Goal: Check status: Check status

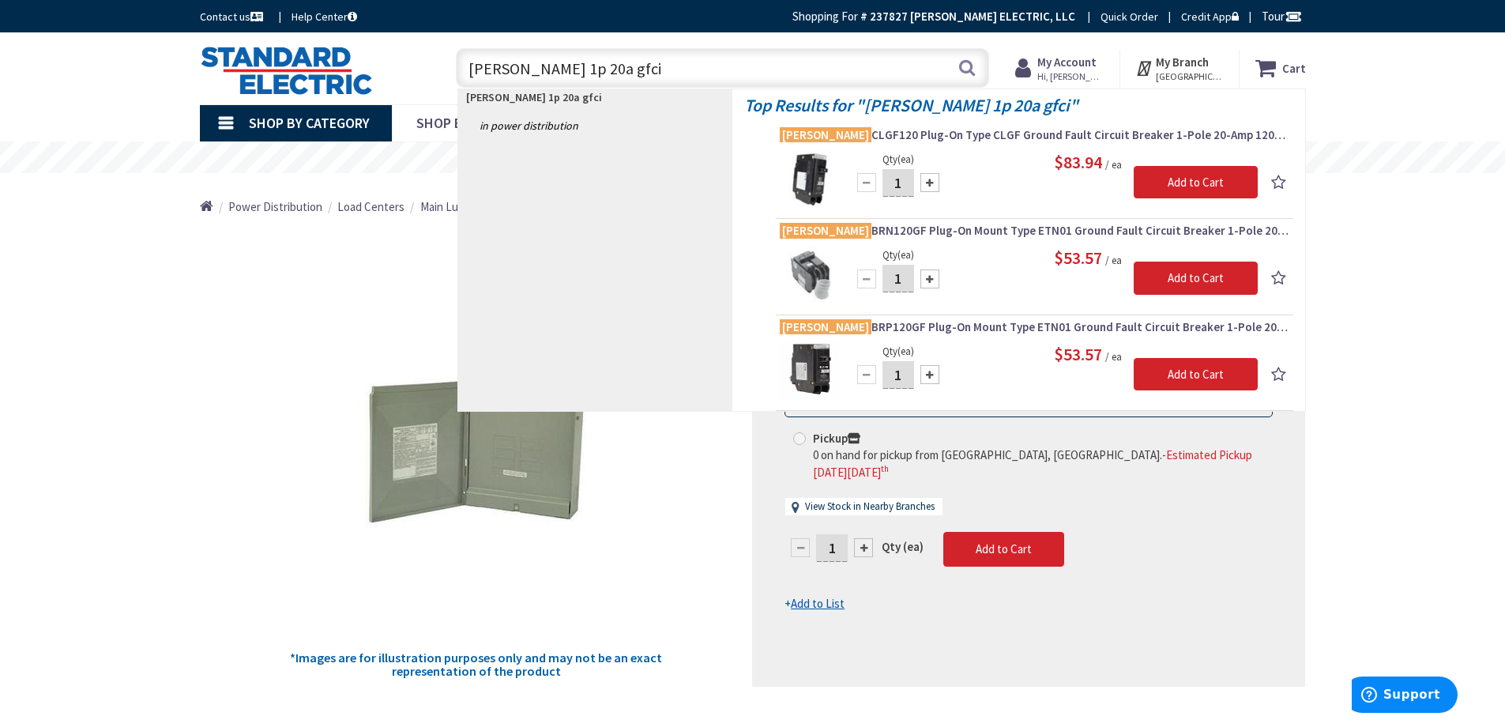
drag, startPoint x: 563, startPoint y: 67, endPoint x: 336, endPoint y: 78, distance: 227.1
click at [336, 78] on div "Toggle Nav eaton 1p 20a gfci eaton 1p 20a gfci Search Cart My Cart Close" at bounding box center [753, 68] width 1130 height 53
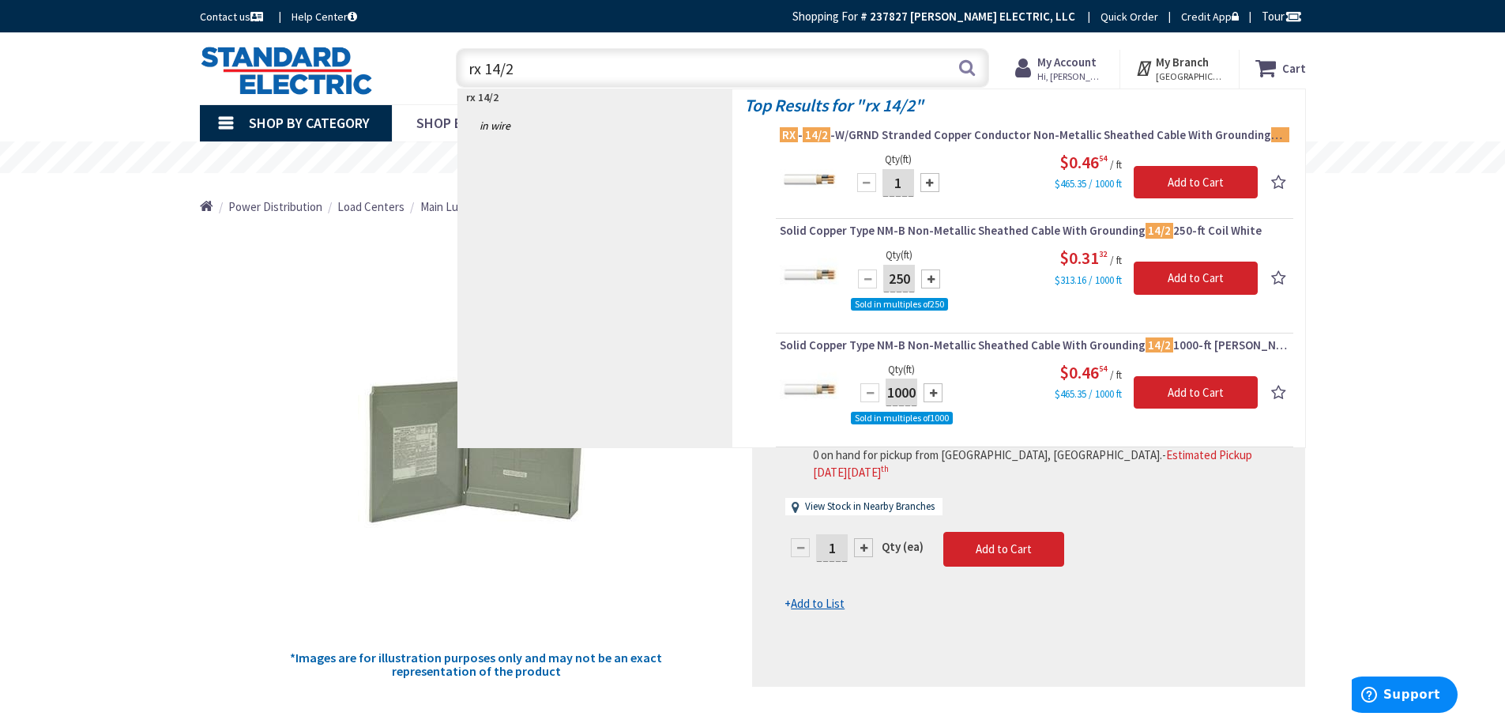
drag, startPoint x: 526, startPoint y: 68, endPoint x: 274, endPoint y: 92, distance: 253.2
click at [282, 86] on div "Toggle Nav rx 14/2 rx 14/2 Search Cart My Cart Close" at bounding box center [753, 68] width 1130 height 53
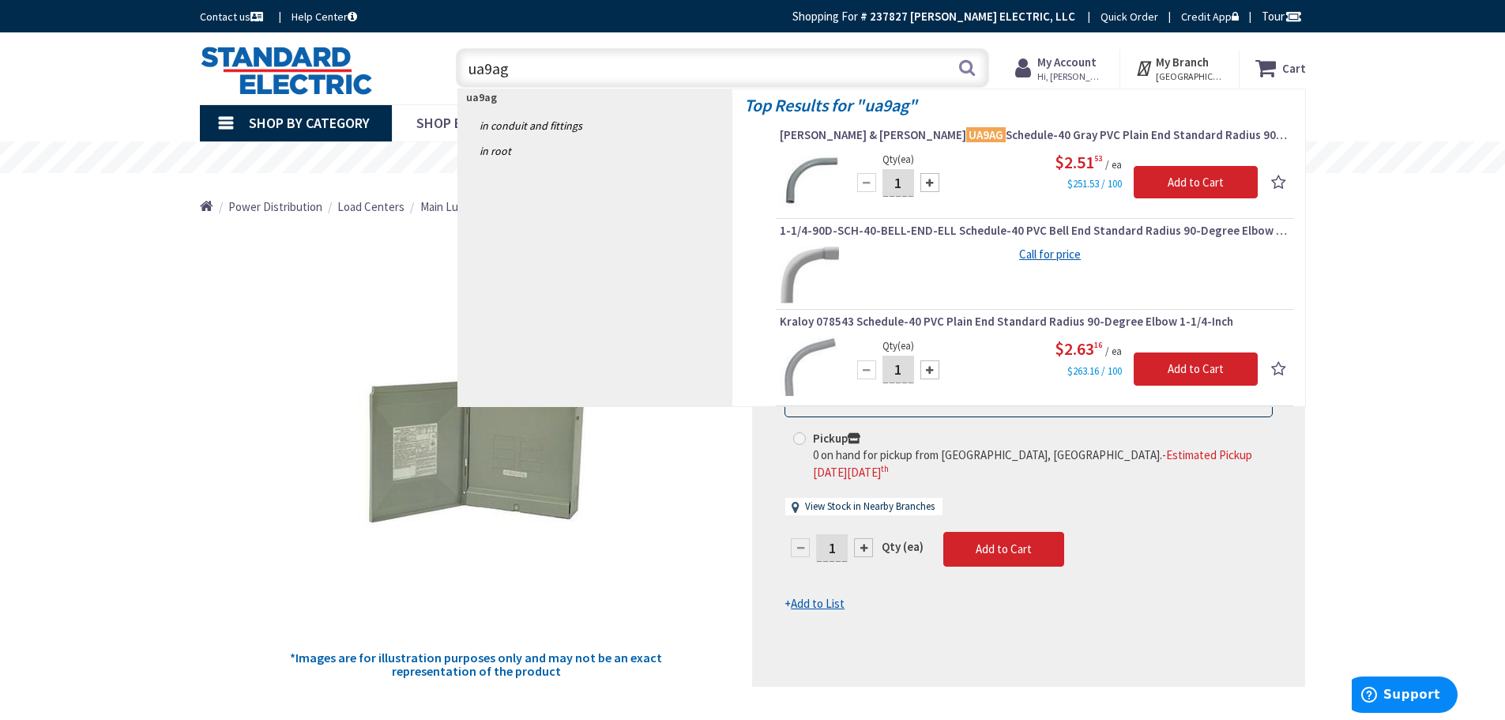
click at [490, 67] on input "ua9ag" at bounding box center [722, 68] width 533 height 40
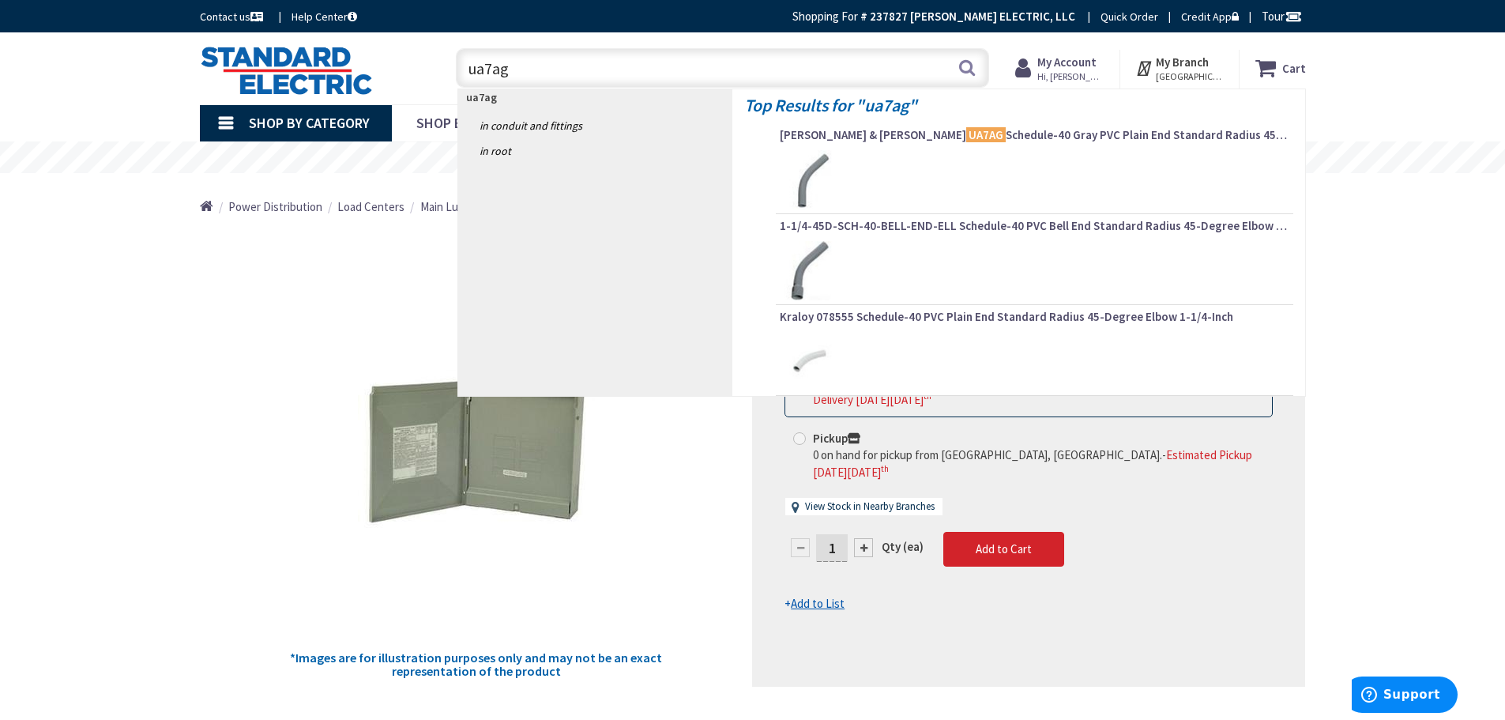
click at [556, 72] on input "ua7ag" at bounding box center [722, 68] width 533 height 40
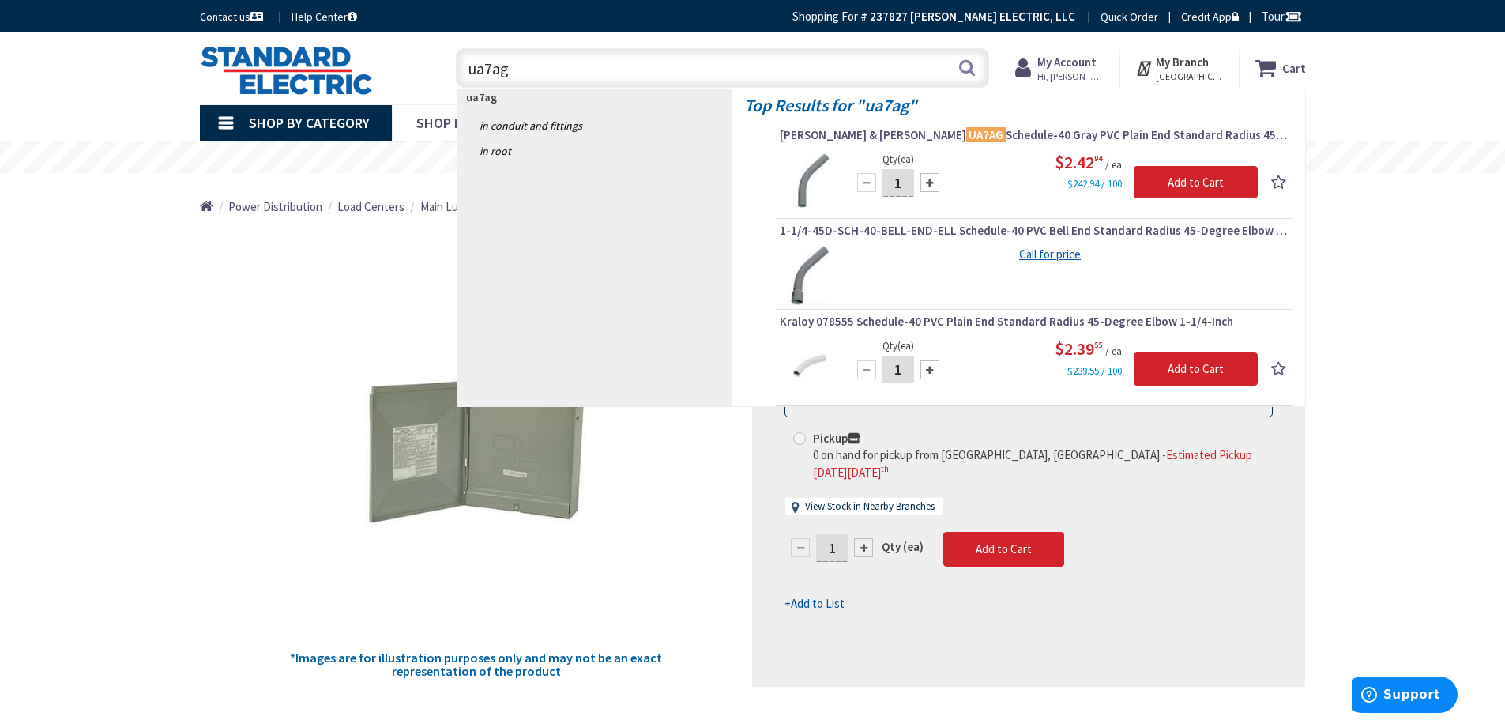
drag, startPoint x: 545, startPoint y: 71, endPoint x: 168, endPoint y: 52, distance: 378.2
click at [188, 58] on div "Toggle Nav ua7ag ua7ag Search Cart My Cart Close" at bounding box center [753, 68] width 1130 height 53
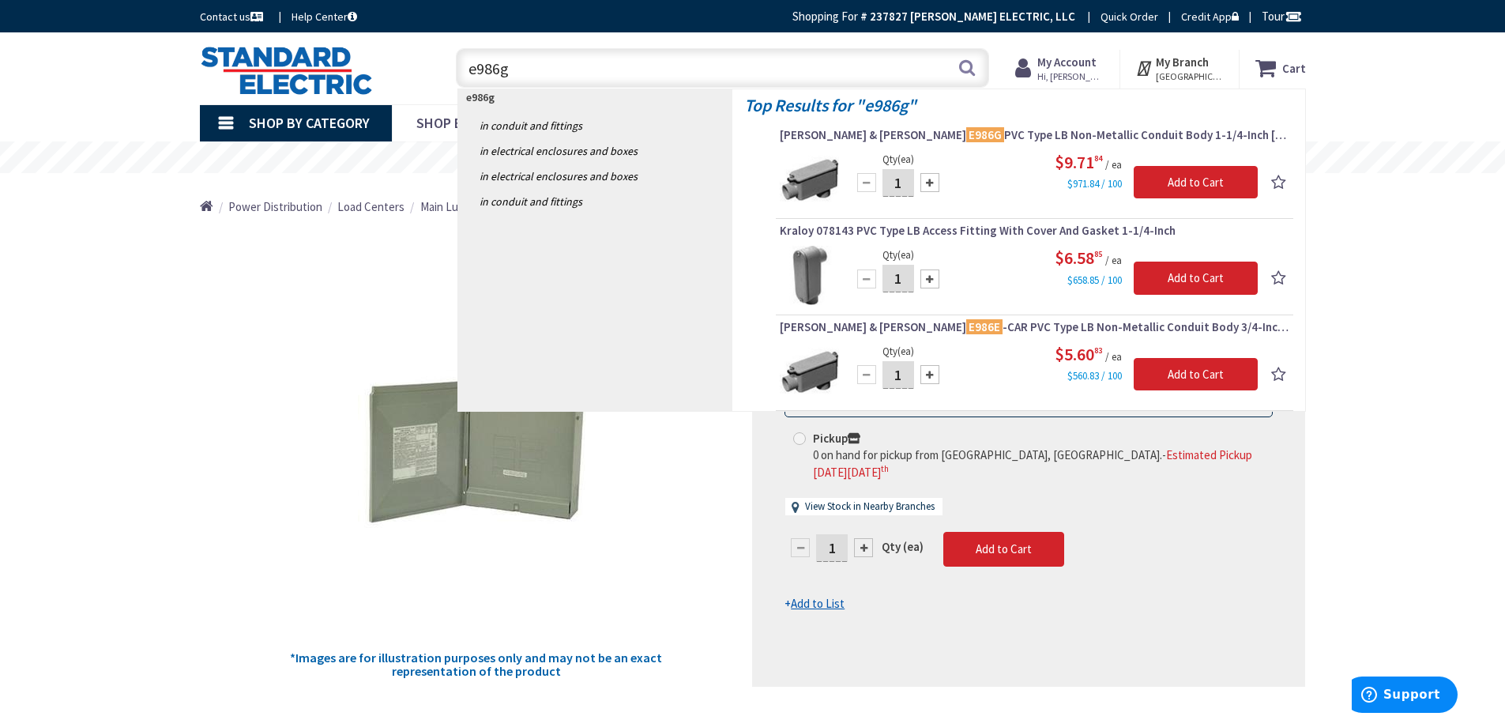
drag, startPoint x: 464, startPoint y: 73, endPoint x: 356, endPoint y: 83, distance: 107.9
click at [356, 83] on div "Toggle Nav e986g e986g Search Cart My Cart Close" at bounding box center [753, 68] width 1130 height 53
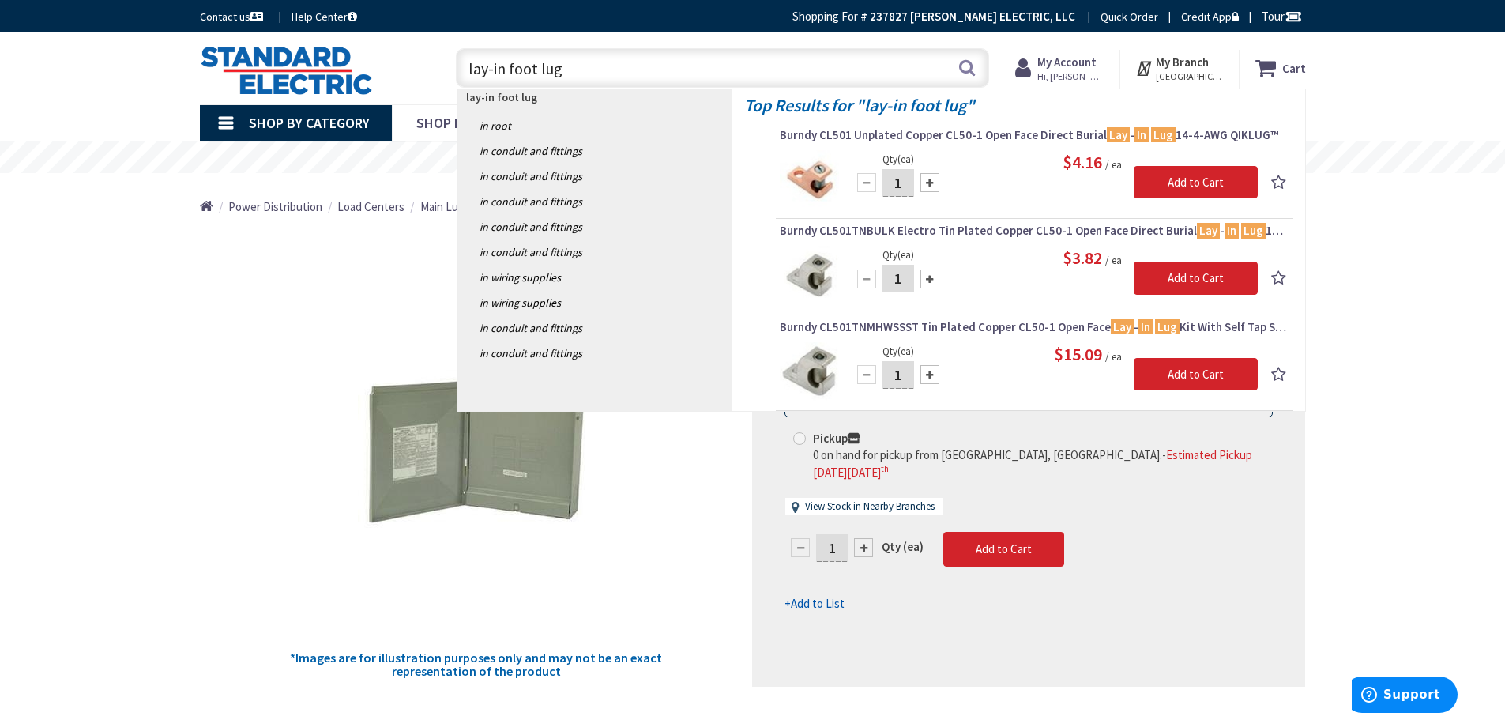
drag, startPoint x: 607, startPoint y: 73, endPoint x: 120, endPoint y: 72, distance: 486.8
click at [120, 72] on div "Skip to Content Toggle Nav lay-in foot lug lay-in foot lug Search Cart My Cart …" at bounding box center [752, 68] width 1505 height 72
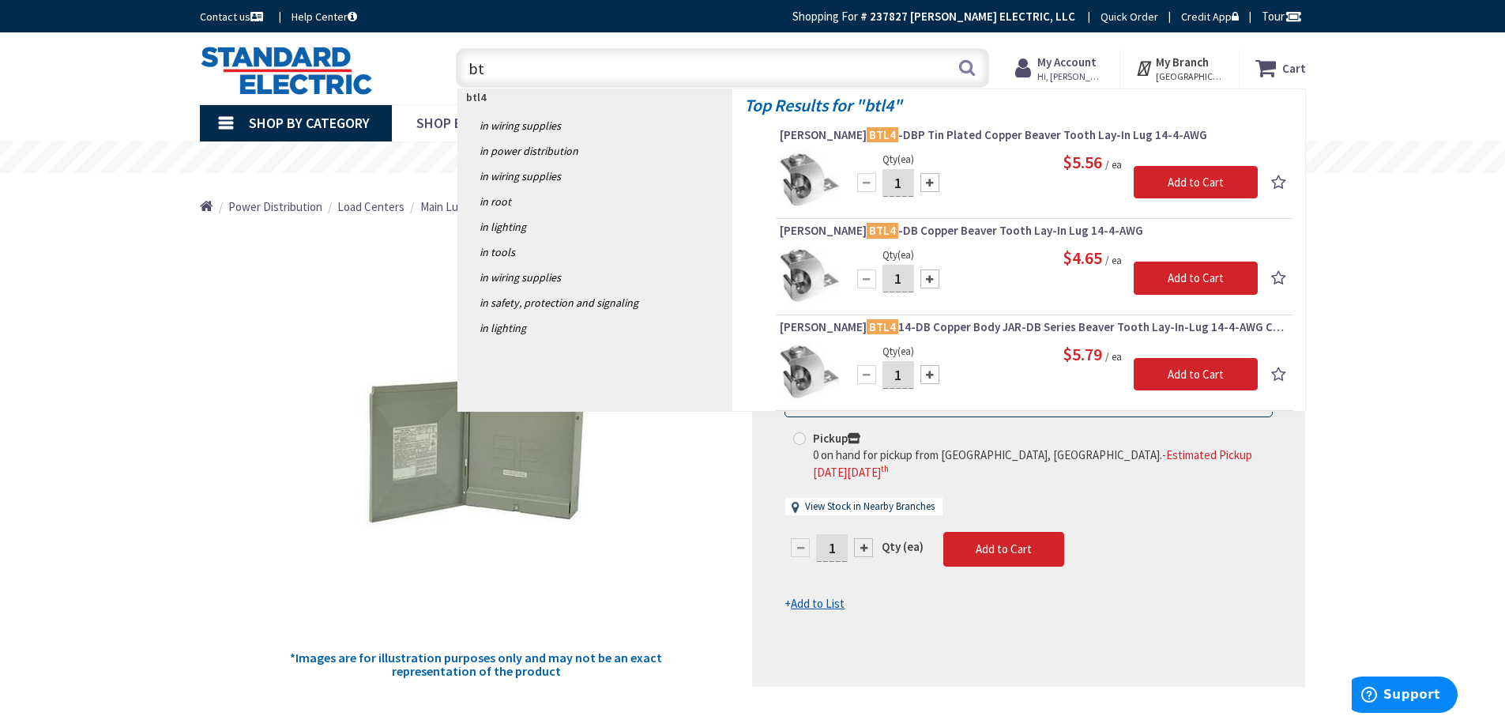
type input "b"
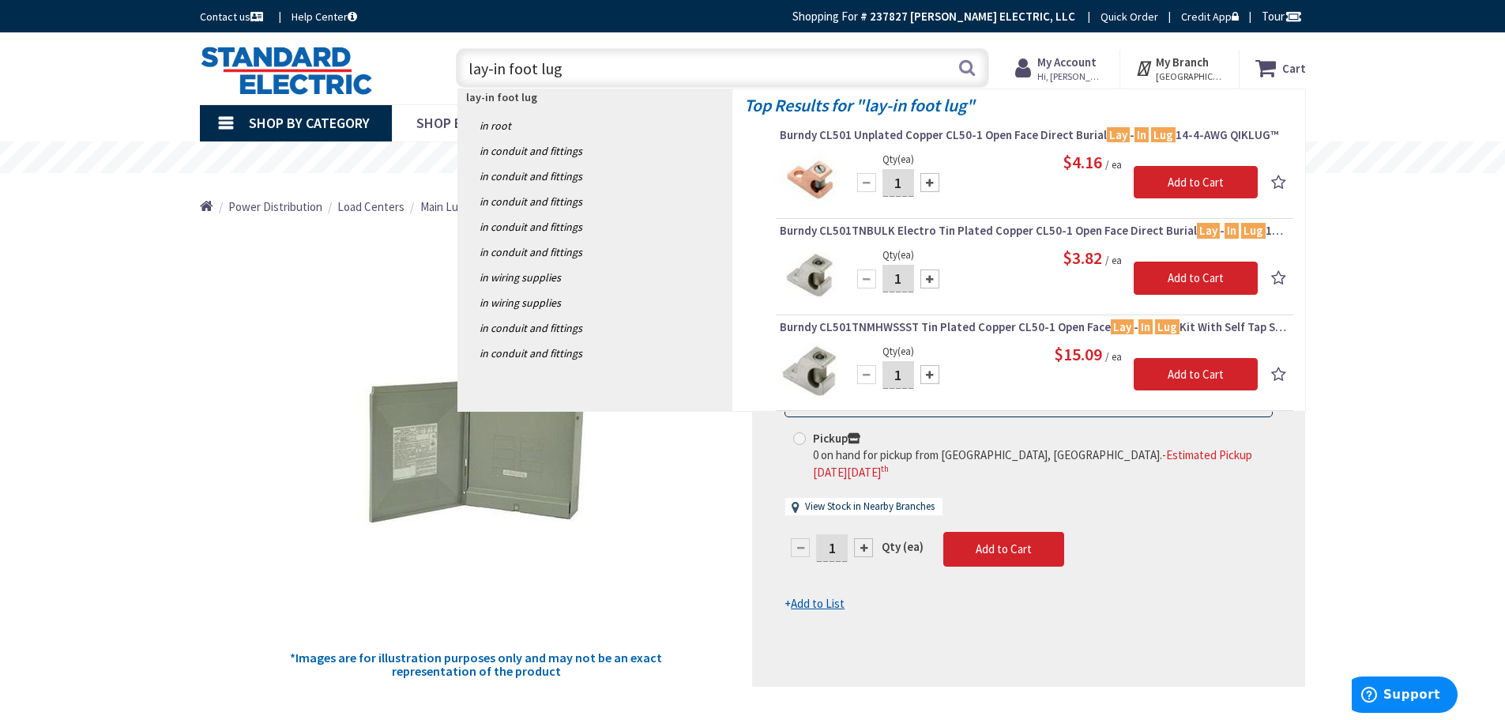
drag, startPoint x: 589, startPoint y: 69, endPoint x: 199, endPoint y: 105, distance: 391.3
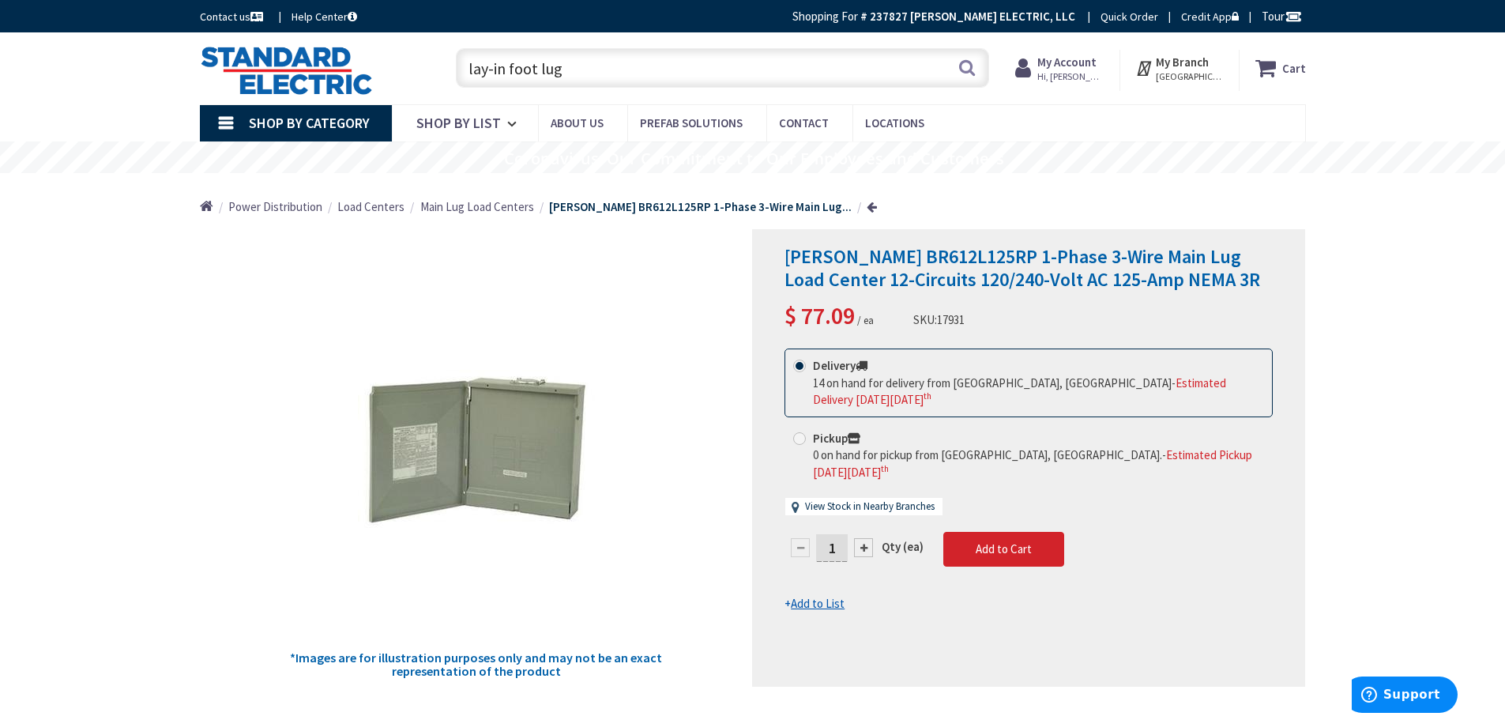
type input "@"
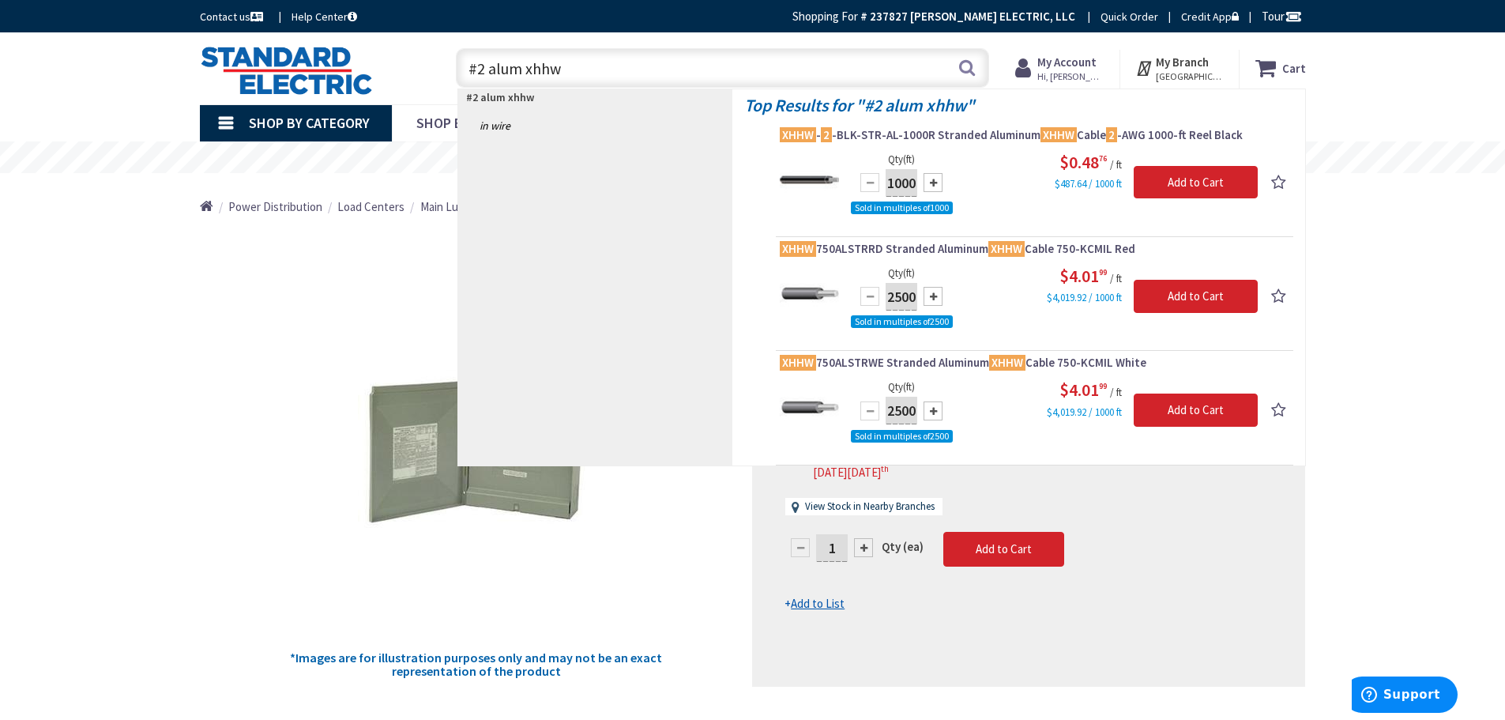
drag, startPoint x: 591, startPoint y: 59, endPoint x: 95, endPoint y: 8, distance: 498.9
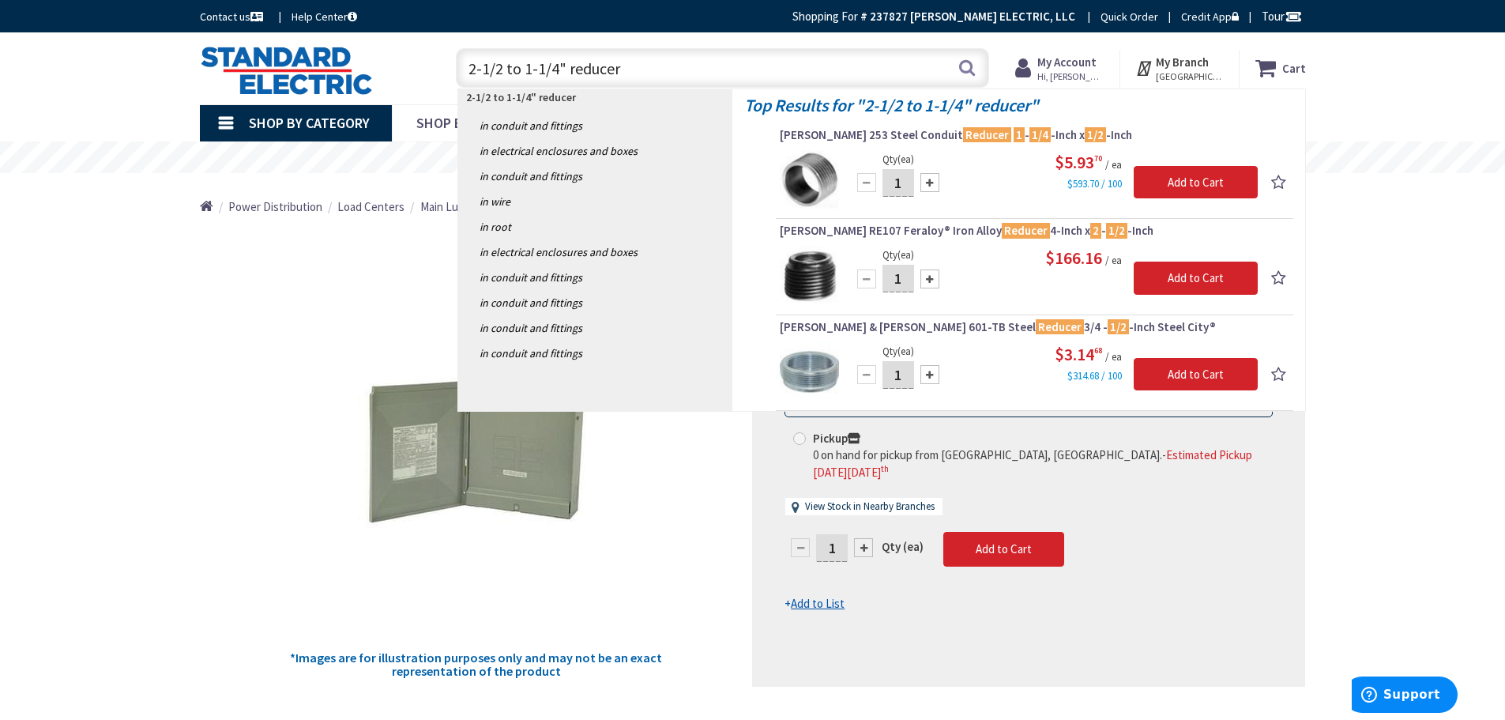
drag, startPoint x: 644, startPoint y: 72, endPoint x: 237, endPoint y: 69, distance: 407.0
click at [237, 69] on div "Toggle Nav 2-1/2 to 1-1/4" reducer 2-1/2 to 1-1/4" reducer Search Cart My Cart …" at bounding box center [753, 68] width 1130 height 53
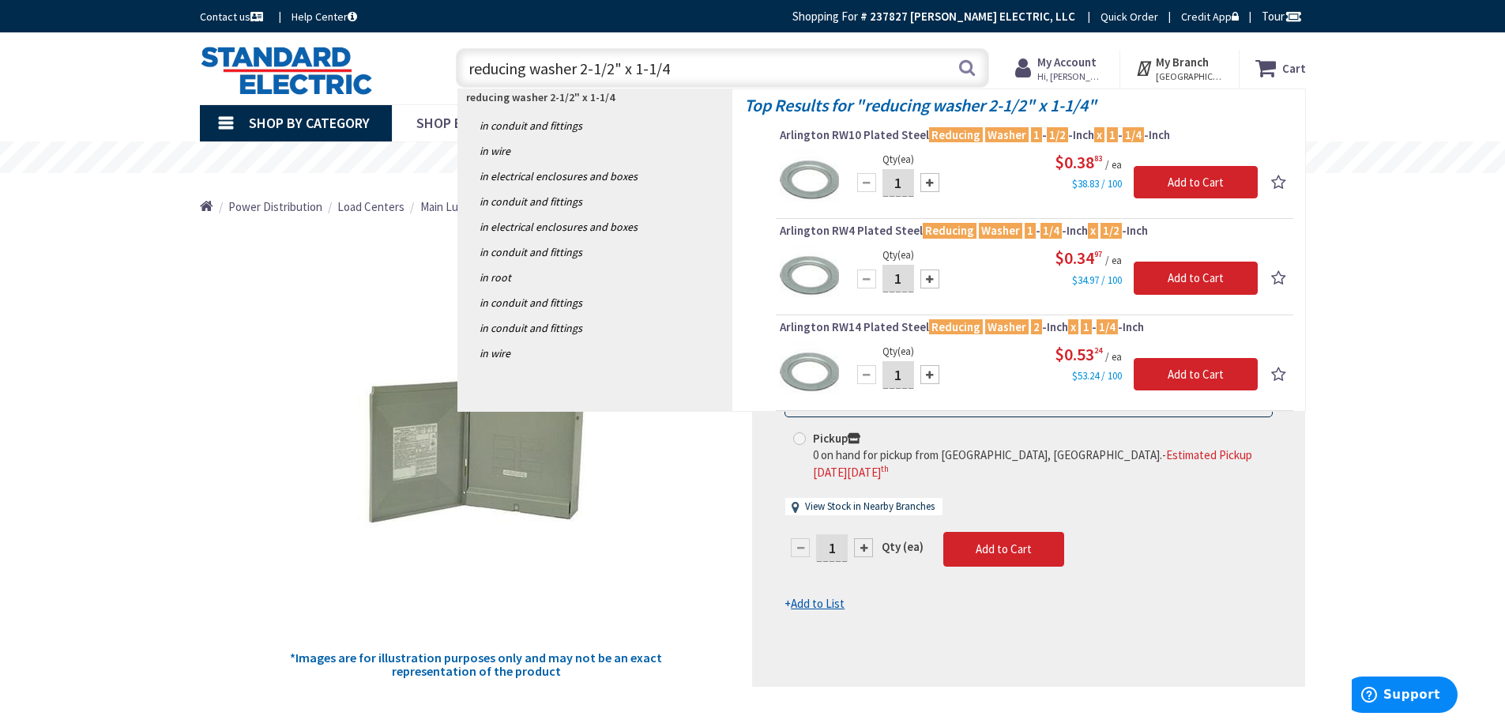
type input "reducing washer 2-1/2" x 1-1/4"
click at [1064, 73] on span "Hi, [PERSON_NAME]" at bounding box center [1071, 76] width 67 height 13
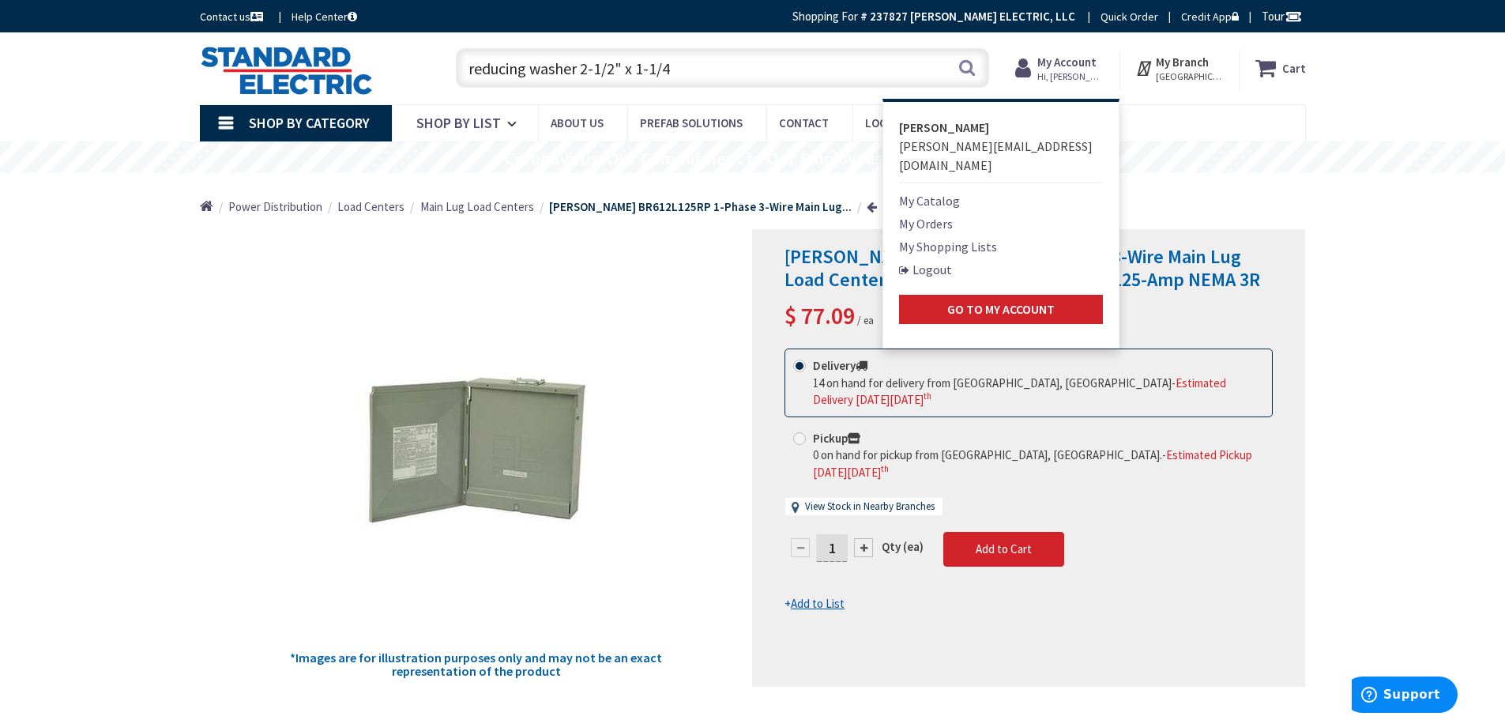
click at [927, 214] on link "My Orders" at bounding box center [926, 223] width 54 height 19
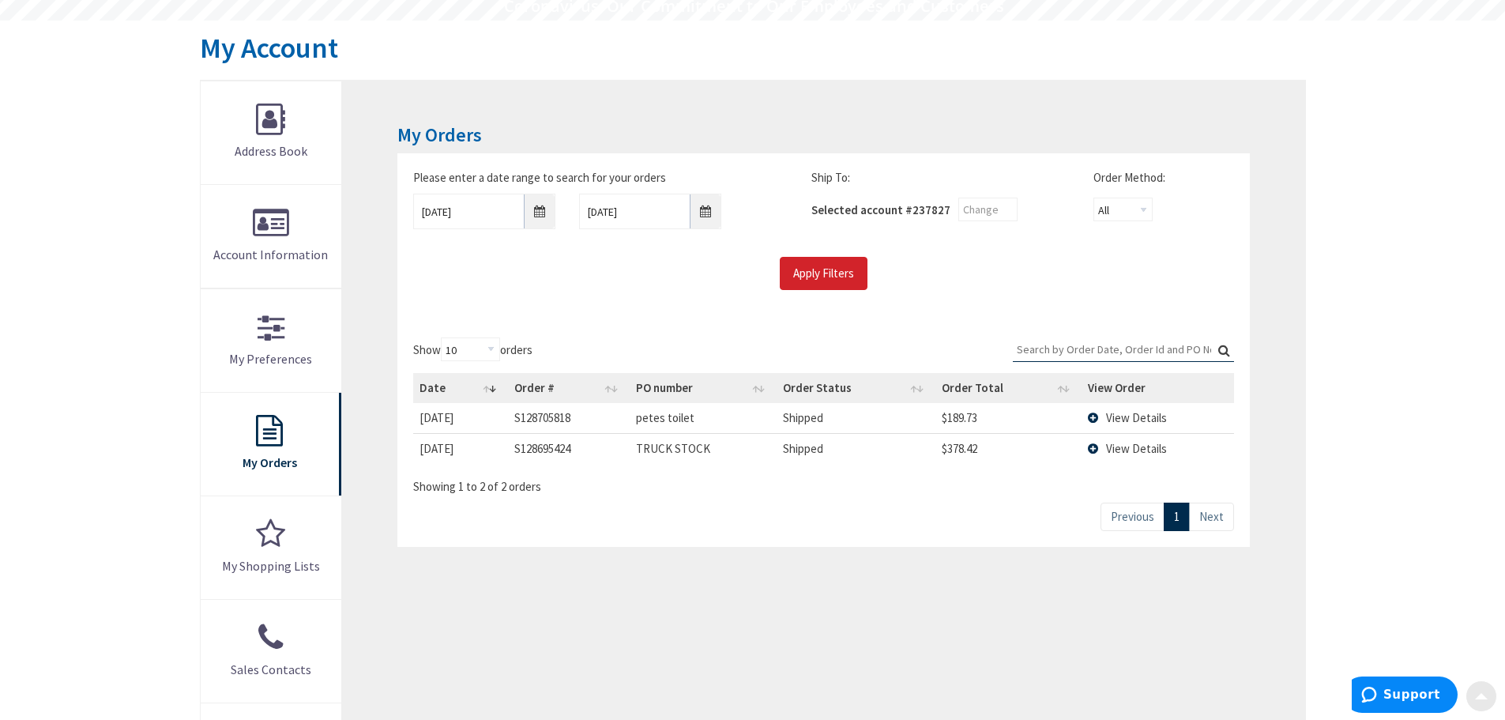
scroll to position [158, 0]
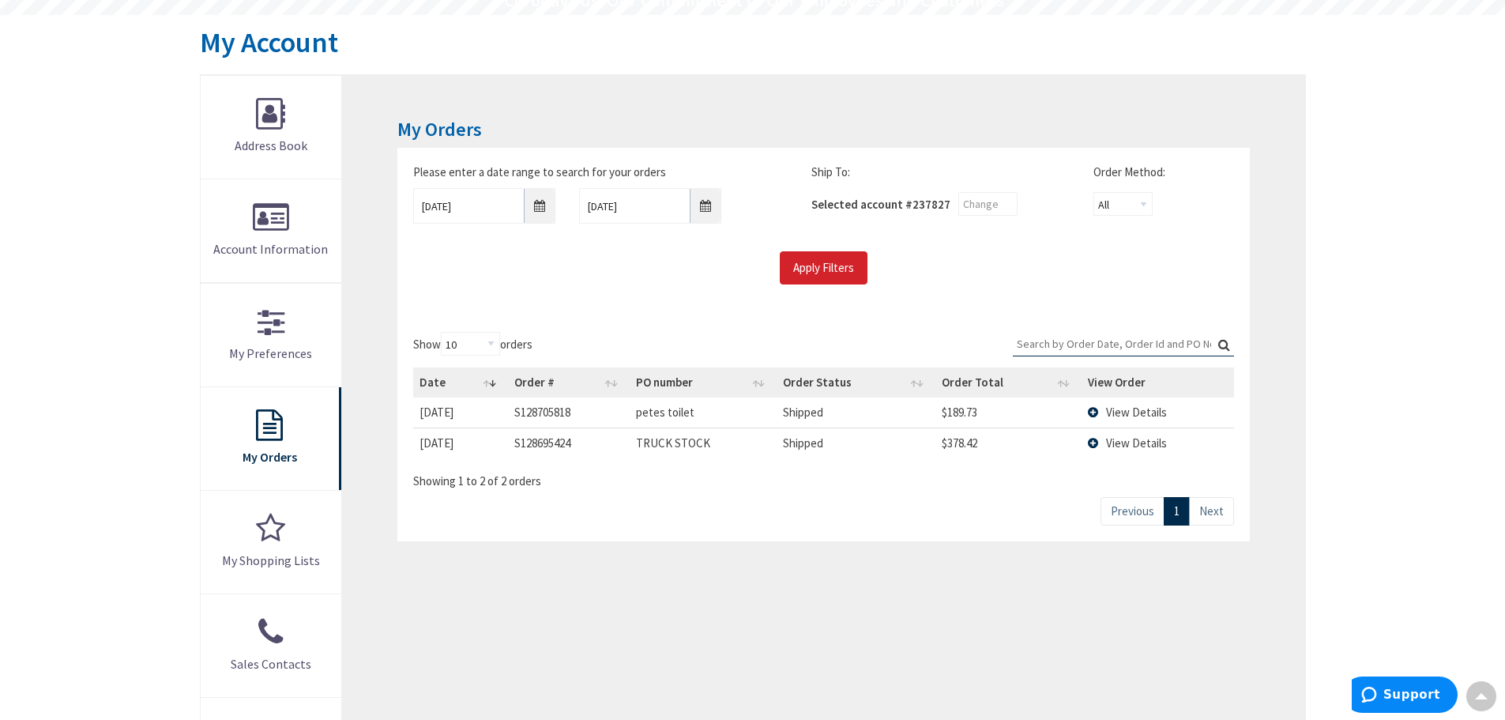
click at [1135, 413] on span "View Details" at bounding box center [1136, 412] width 61 height 15
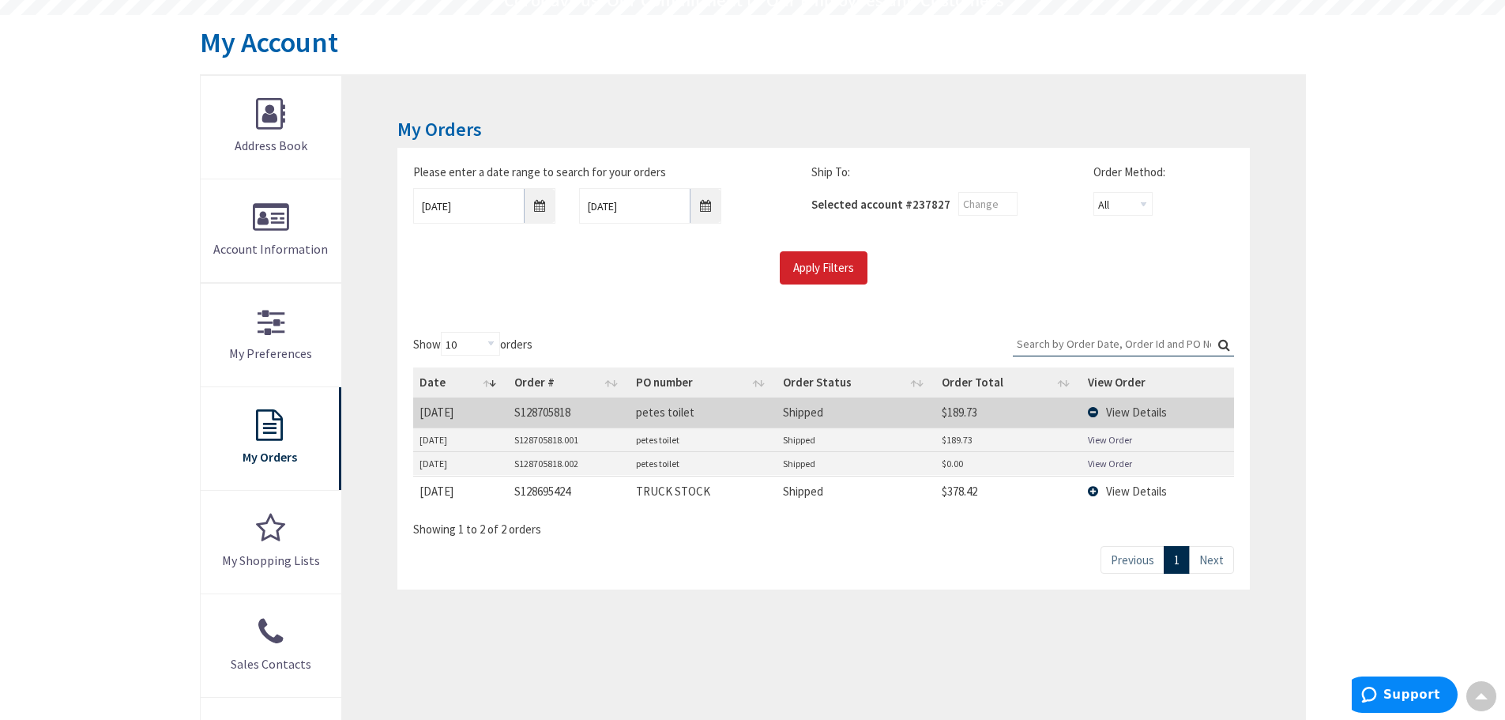
scroll to position [0, 0]
click at [1110, 439] on link "View Order" at bounding box center [1110, 439] width 44 height 13
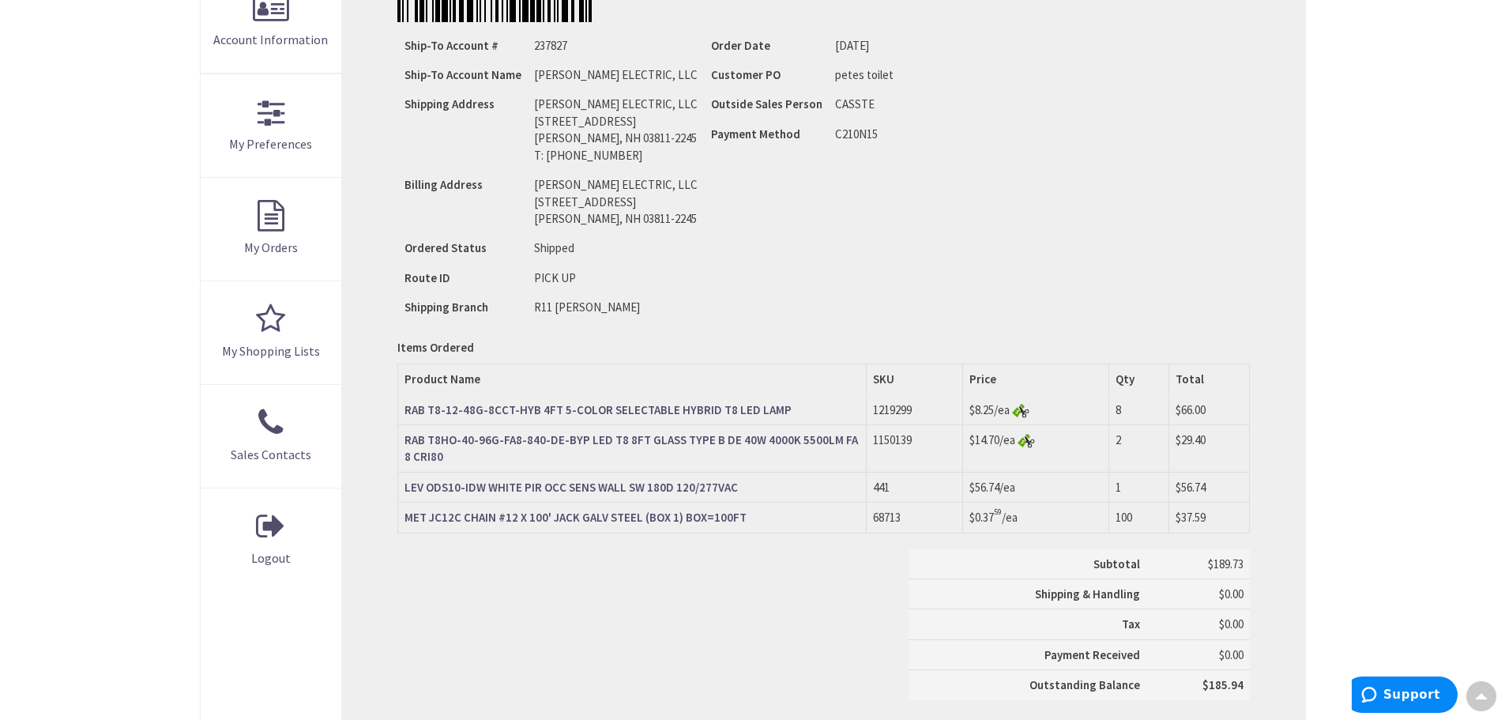
scroll to position [395, 0]
